Goal: Book appointment/travel/reservation

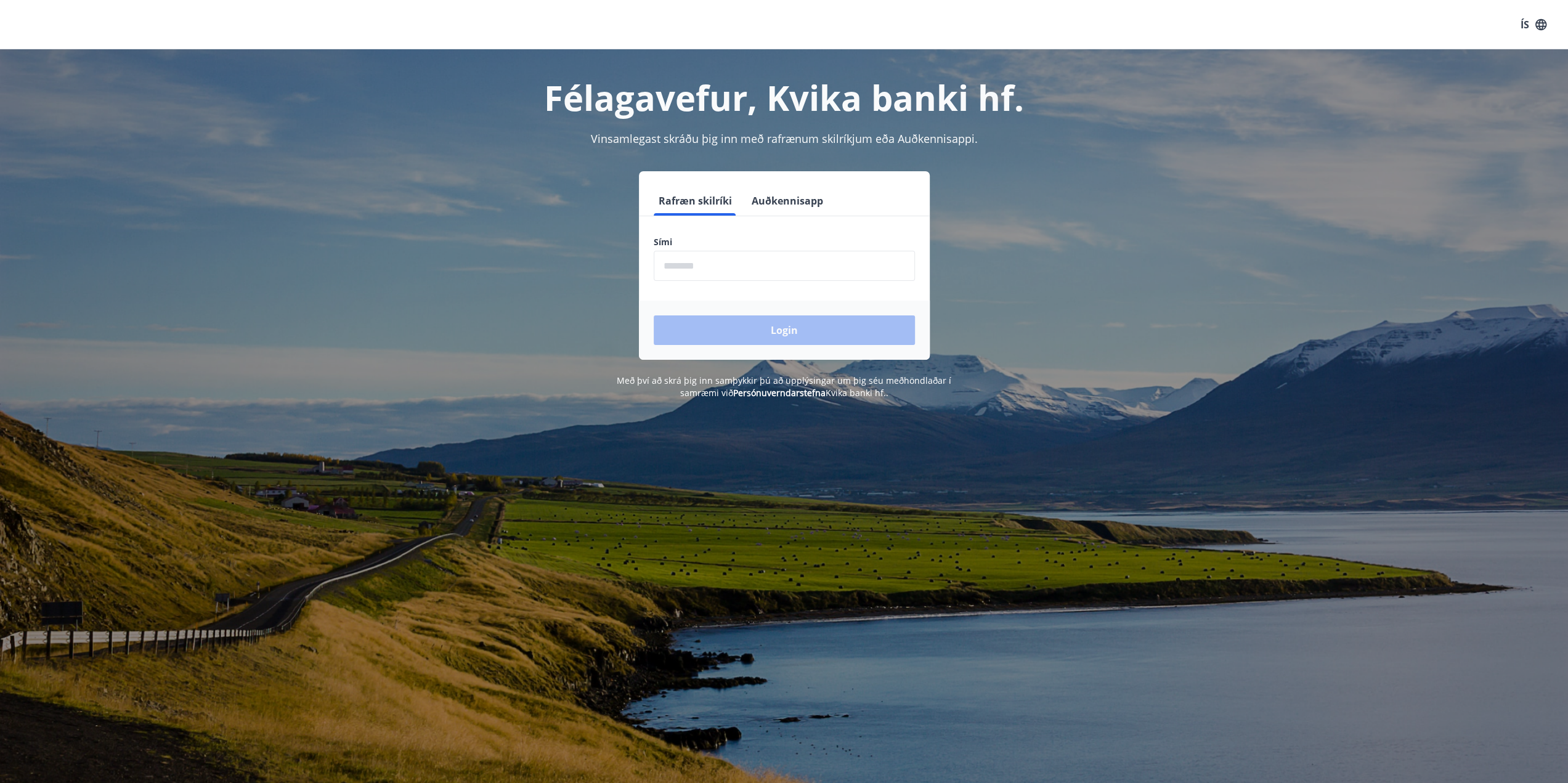
click at [733, 271] on input "phone" at bounding box center [785, 265] width 261 height 30
type input "********"
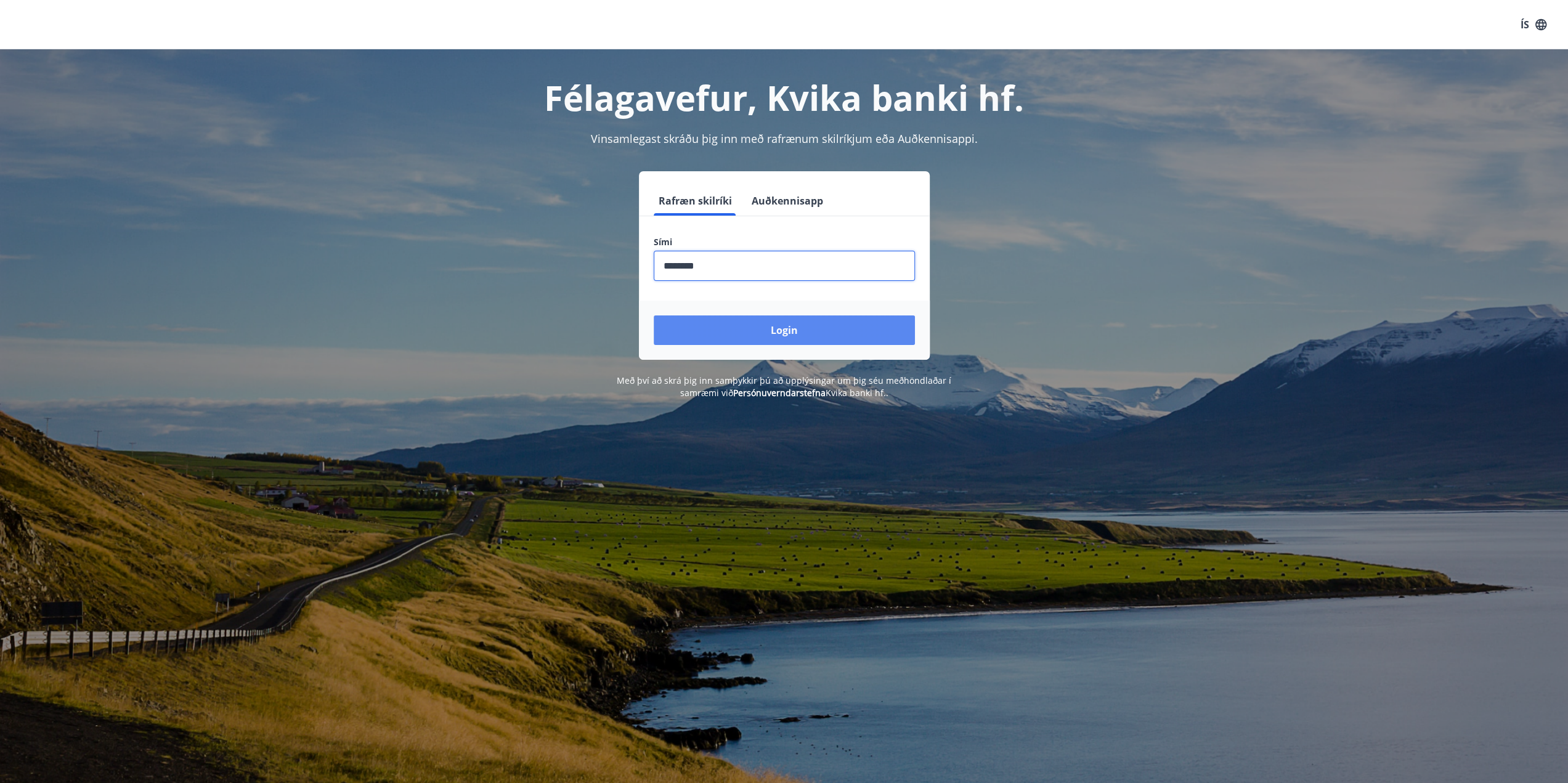
click at [777, 327] on button "Login" at bounding box center [785, 330] width 261 height 29
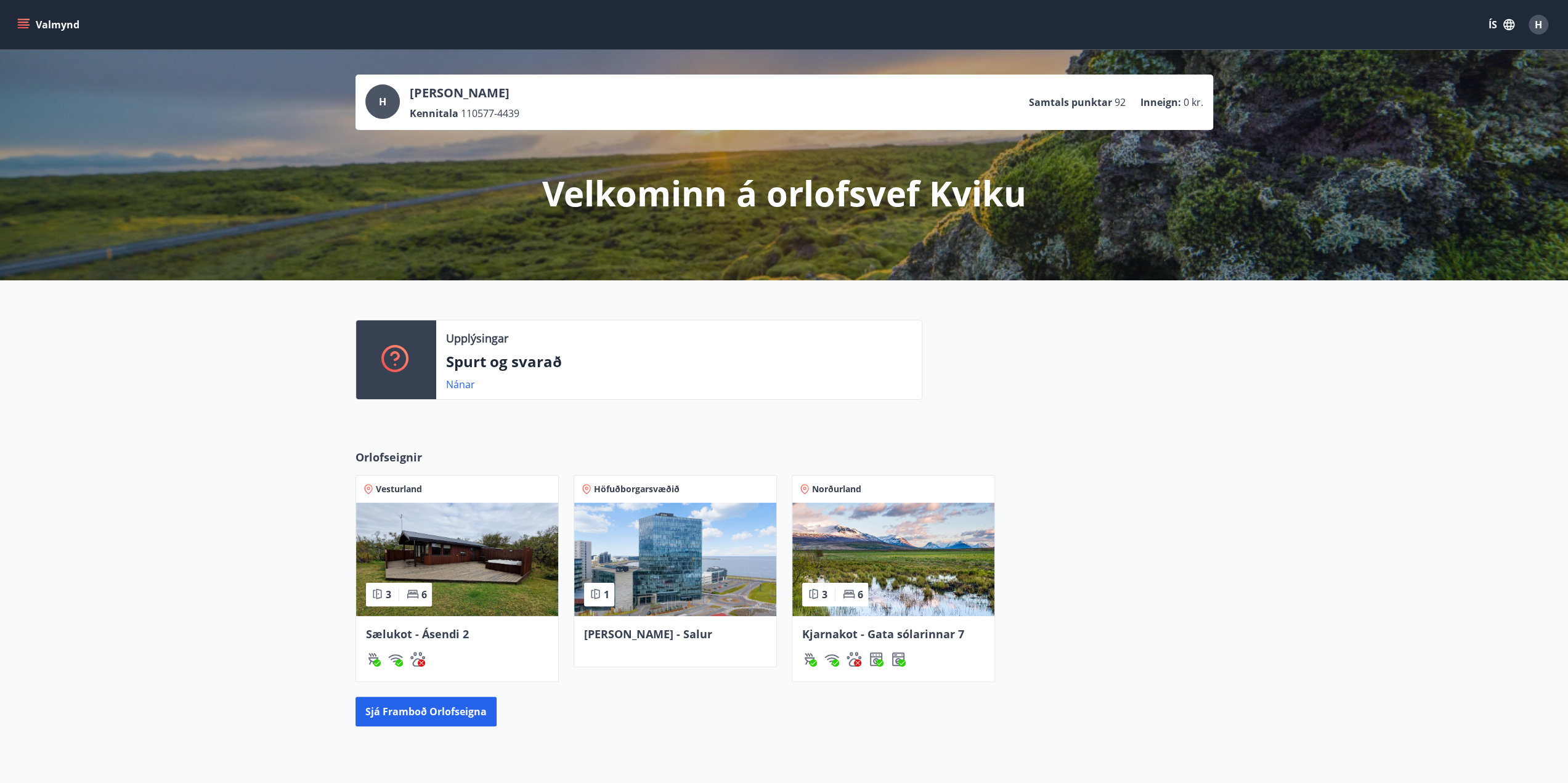
click at [695, 605] on img at bounding box center [675, 559] width 202 height 113
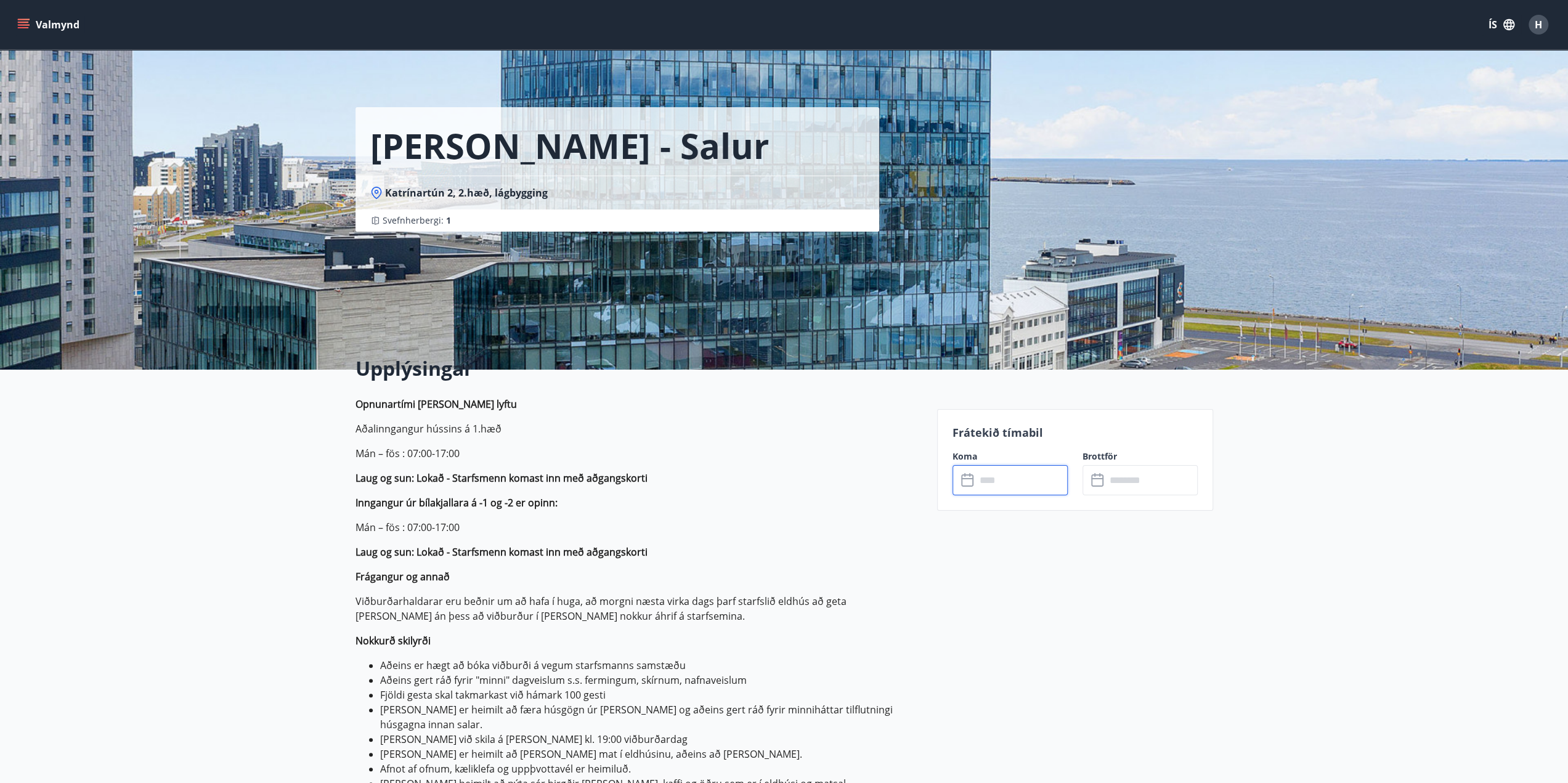
click at [1014, 477] on input "text" at bounding box center [1022, 480] width 92 height 30
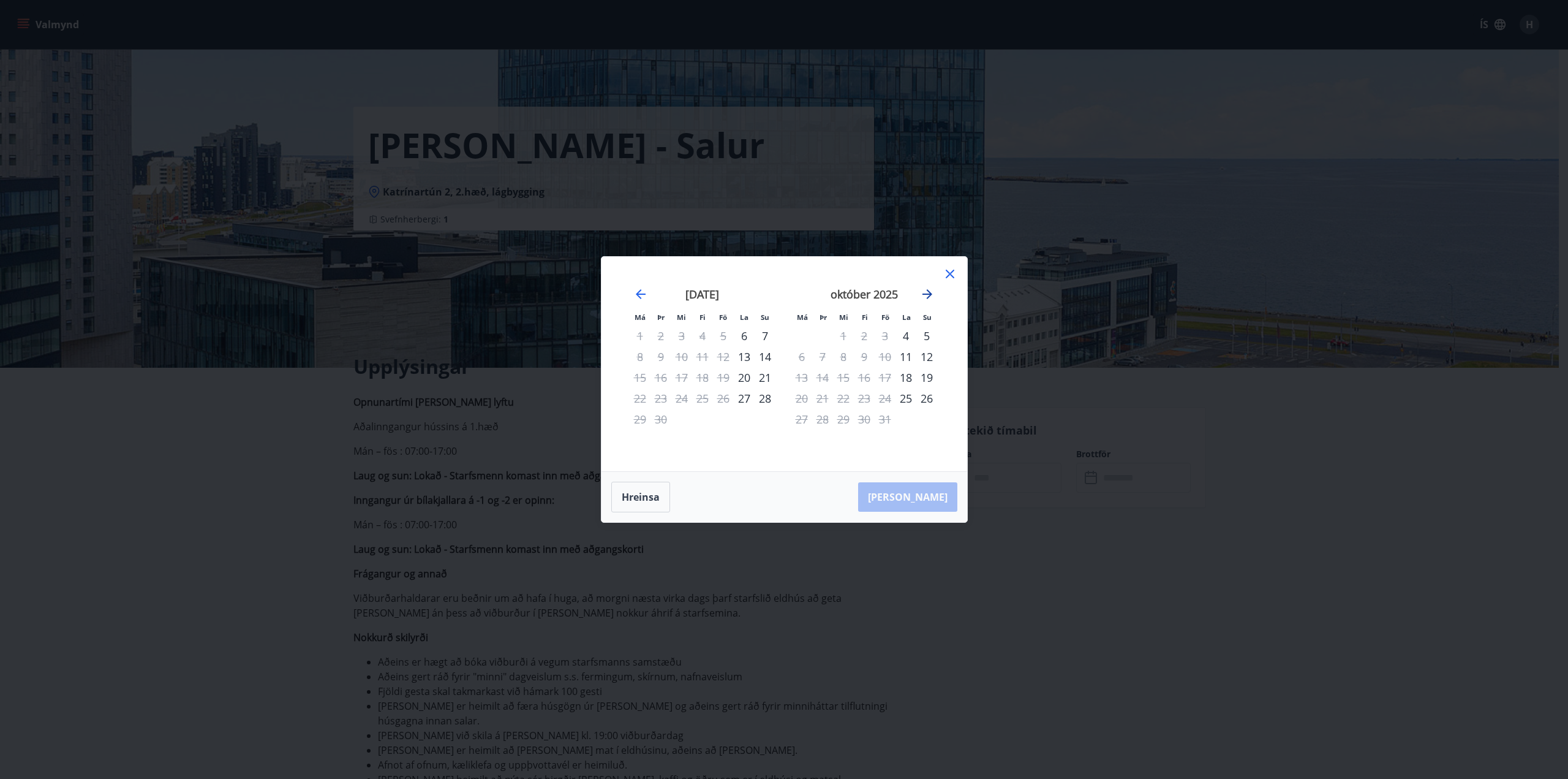
click at [925, 292] on icon "Move forward to switch to the next month." at bounding box center [927, 293] width 15 height 15
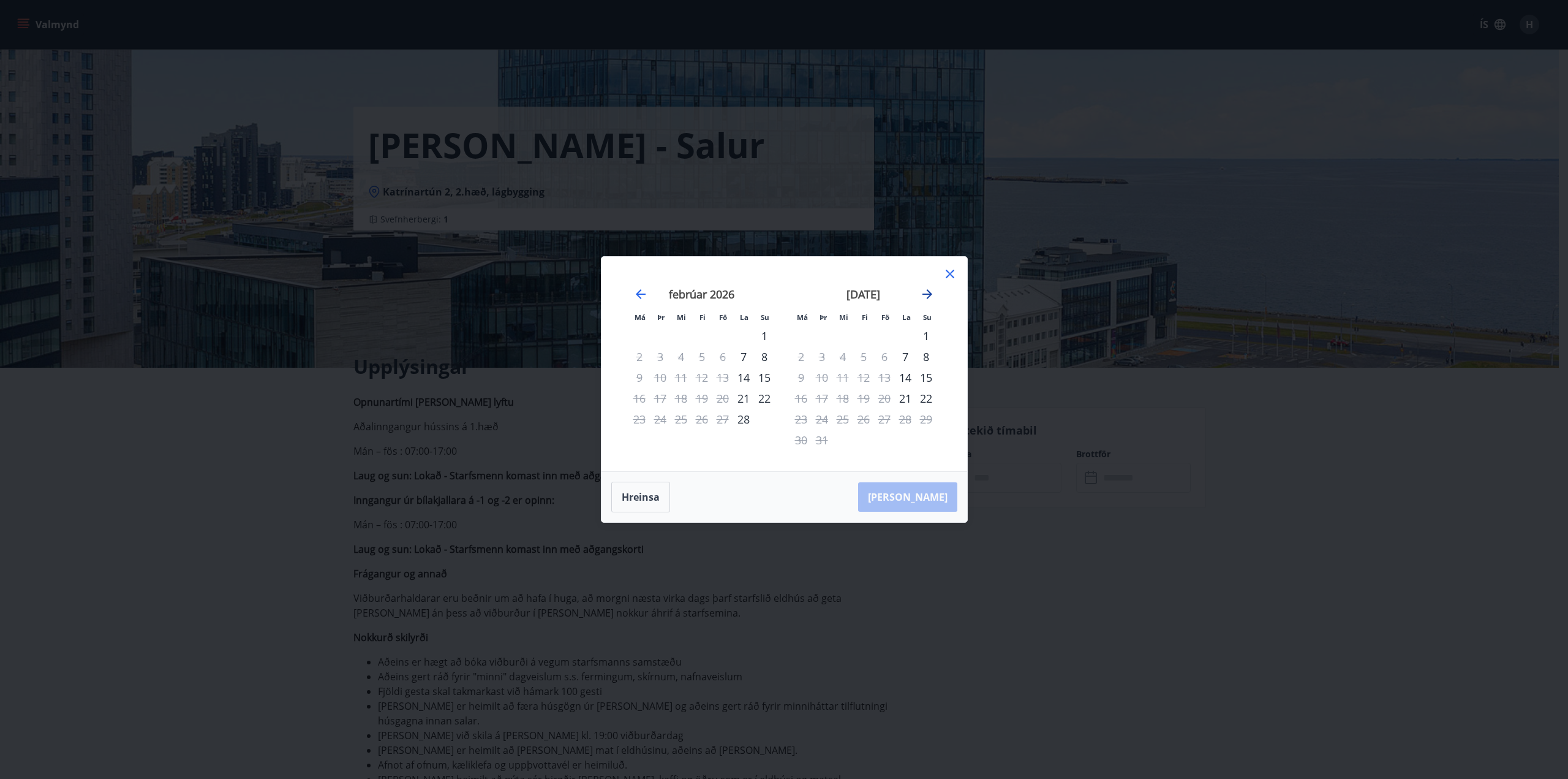
click at [925, 292] on icon "Move forward to switch to the next month." at bounding box center [927, 293] width 15 height 15
click at [905, 420] on div "28" at bounding box center [905, 419] width 21 height 21
drag, startPoint x: 927, startPoint y: 420, endPoint x: 922, endPoint y: 427, distance: 8.6
click at [927, 420] on div "29" at bounding box center [926, 419] width 21 height 21
click at [802, 442] on div "30" at bounding box center [801, 440] width 21 height 21
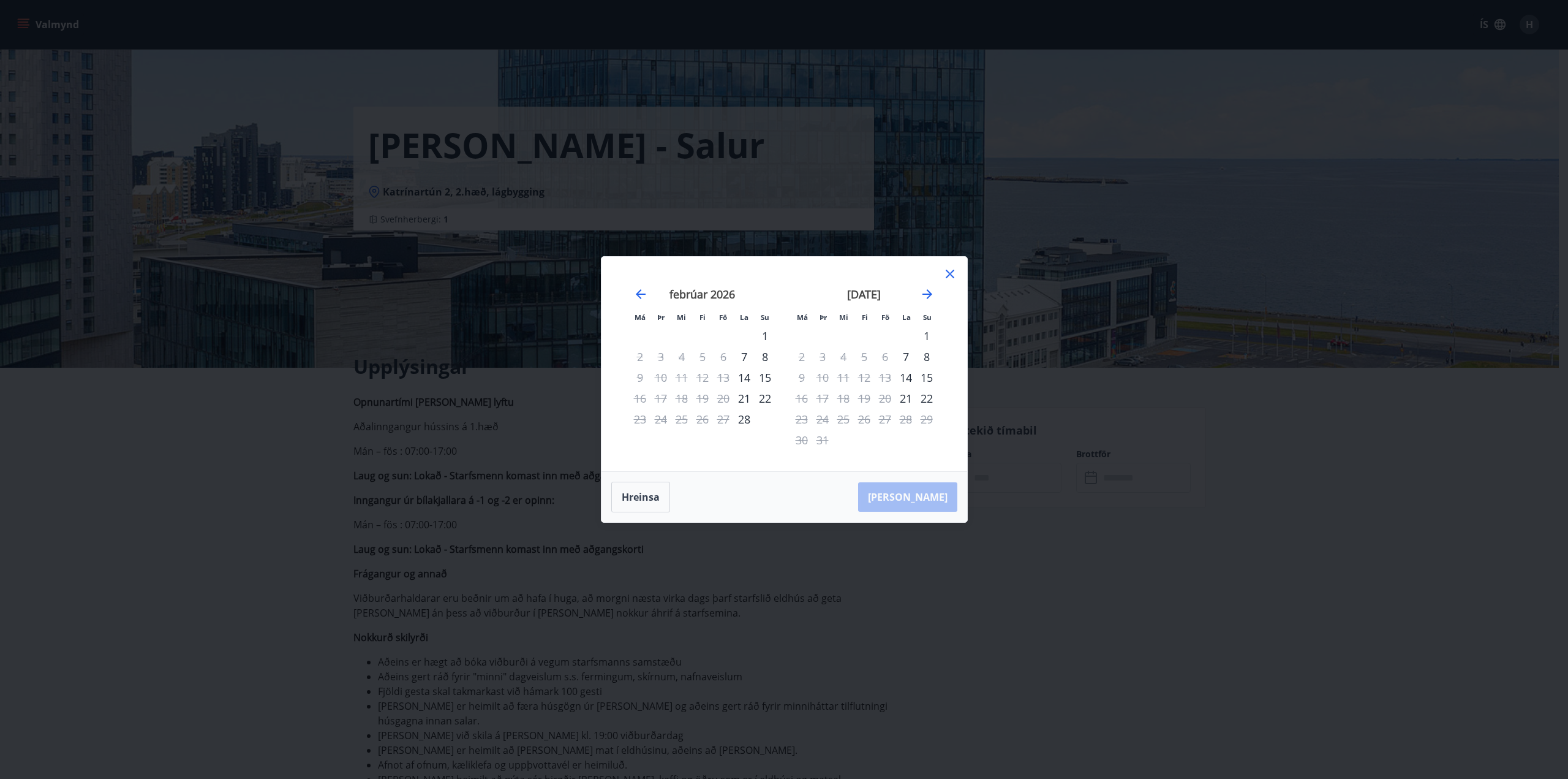
click at [870, 437] on td "Calendar" at bounding box center [864, 440] width 21 height 21
click at [952, 277] on icon at bounding box center [950, 274] width 9 height 9
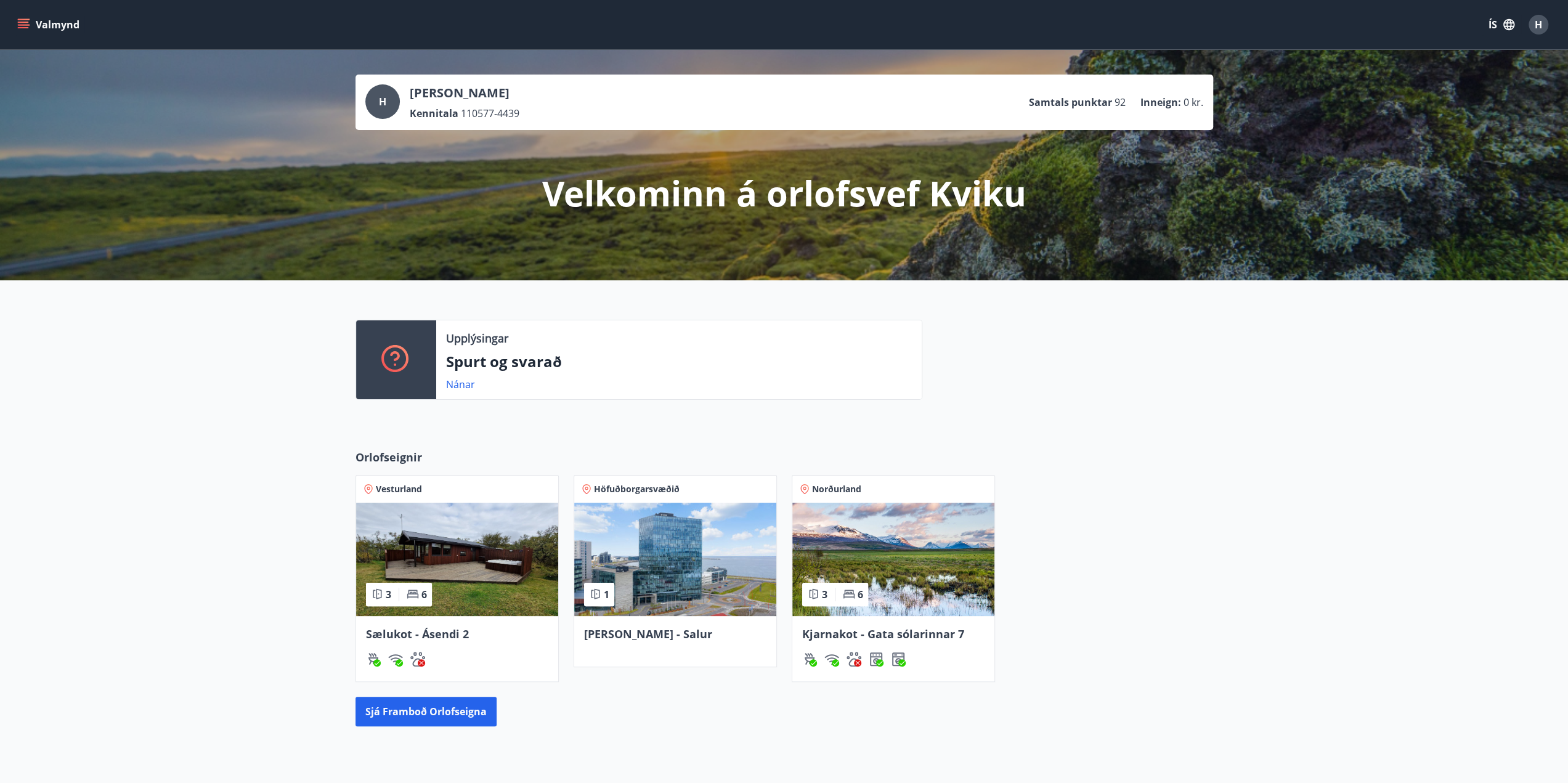
click at [958, 540] on img at bounding box center [893, 559] width 202 height 113
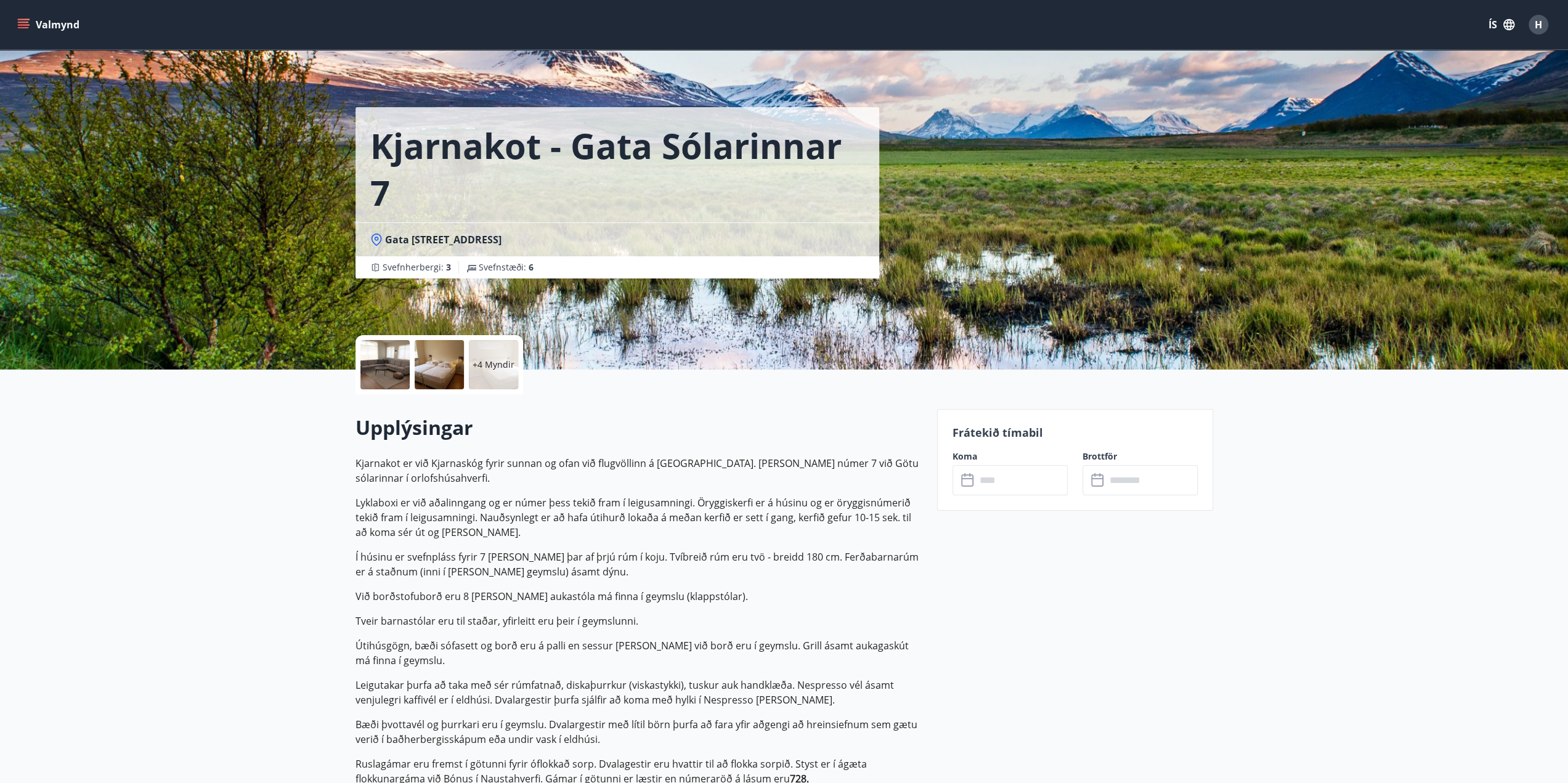
click at [1026, 481] on input "text" at bounding box center [1022, 480] width 92 height 30
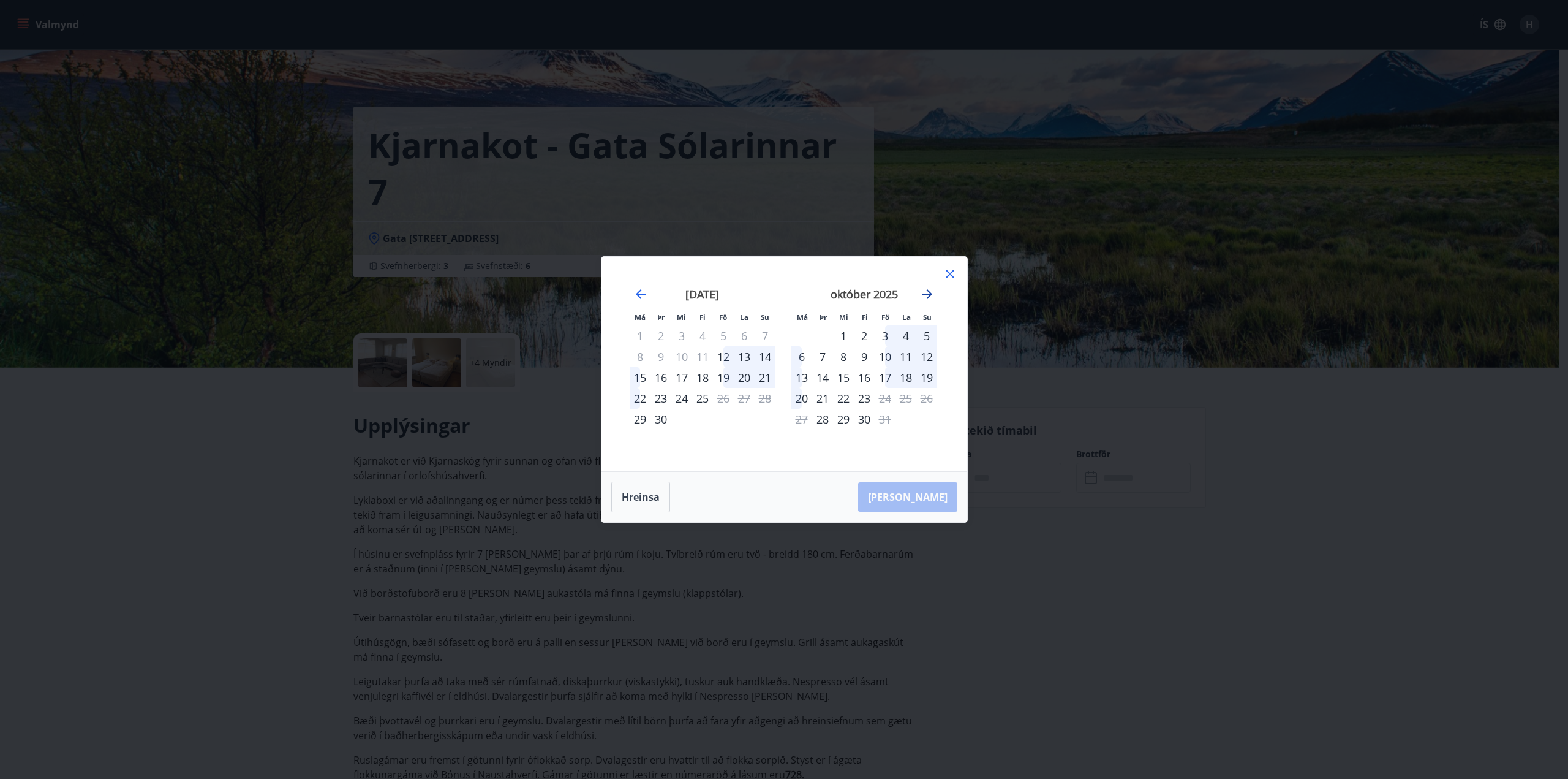
click at [927, 293] on icon "Move forward to switch to the next month." at bounding box center [927, 293] width 15 height 15
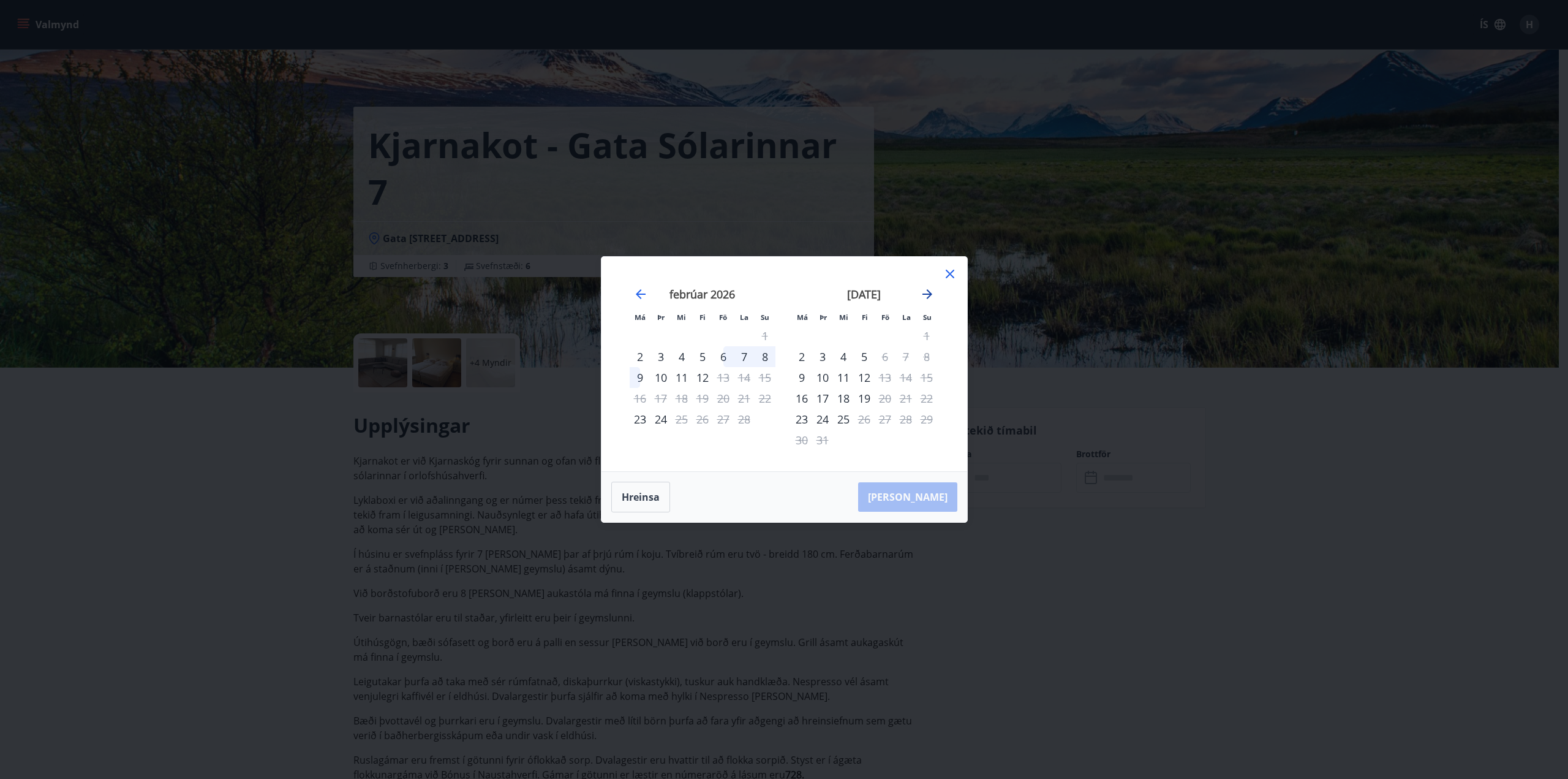
click at [927, 293] on icon "Move forward to switch to the next month." at bounding box center [927, 293] width 15 height 15
click at [945, 275] on icon at bounding box center [950, 273] width 15 height 15
